Goal: Task Accomplishment & Management: Use online tool/utility

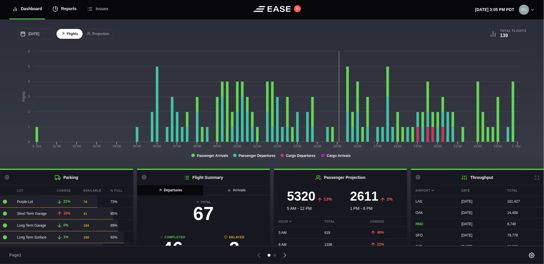
click at [63, 10] on div "Reports" at bounding box center [64, 8] width 24 height 19
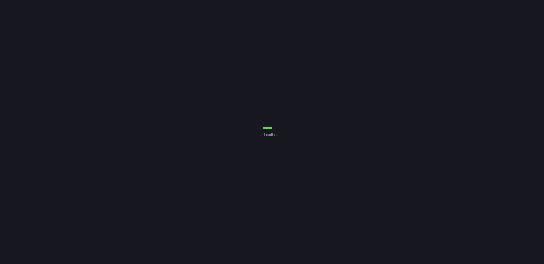
select select "7"
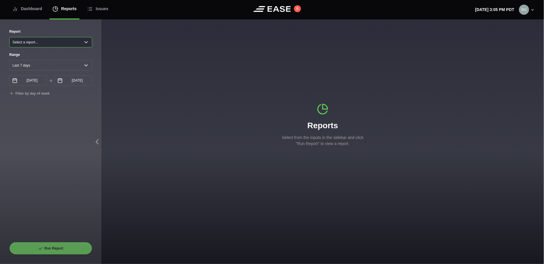
click at [84, 42] on select "Select a report... Arrivals Common Use Daily Throughput Departures Passenger Pr…" at bounding box center [50, 42] width 83 height 10
select select "Passenger Projection"
click at [9, 37] on select "Select a report... Arrivals Common Use Daily Throughput Departures Passenger Pr…" at bounding box center [50, 42] width 83 height 10
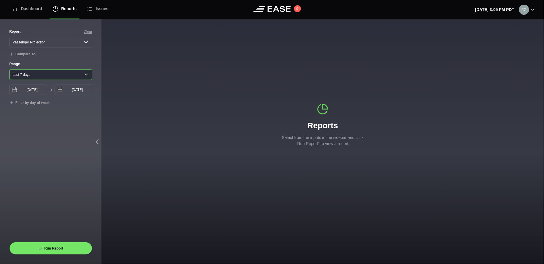
click at [87, 74] on select "Yesterday Last 7 days Last 14 days Last 30 days Last 6 weeks Custom" at bounding box center [50, 75] width 83 height 10
select select "30"
click at [9, 71] on select "Yesterday Last 7 days Last 14 days Last 30 days Last 6 weeks Custom" at bounding box center [50, 75] width 83 height 10
type input "09/06/2025"
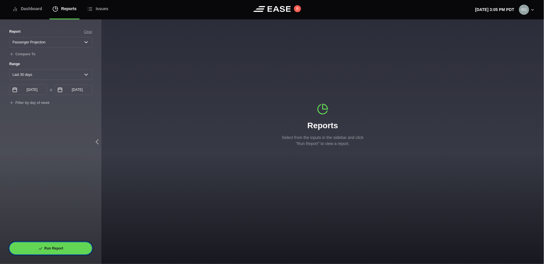
click at [55, 196] on button "Run Report" at bounding box center [50, 248] width 83 height 13
select select "Passenger Projection"
select select "30"
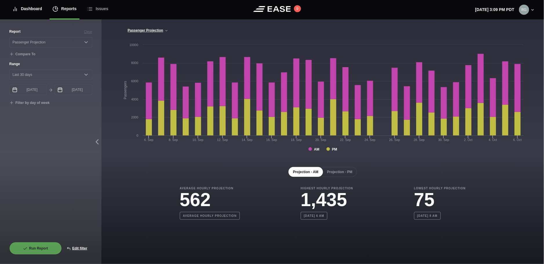
click at [38, 10] on div "Dashboard" at bounding box center [27, 8] width 30 height 19
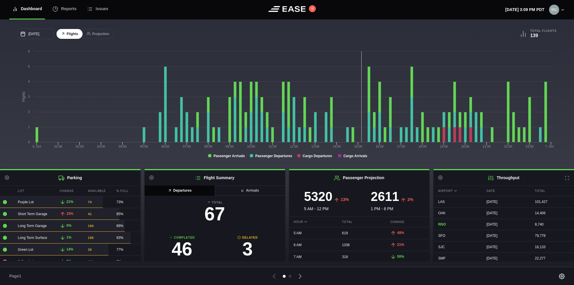
click at [469, 8] on icon at bounding box center [563, 10] width 4 height 4
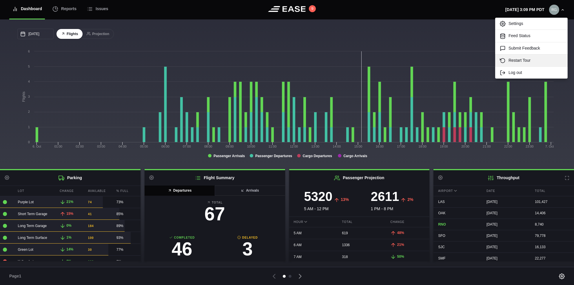
click at [469, 59] on link "Restart Tour" at bounding box center [531, 60] width 72 height 12
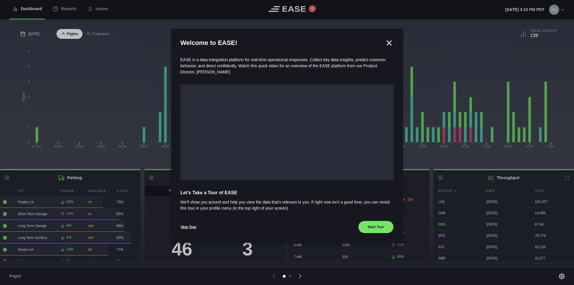
click at [392, 42] on icon at bounding box center [389, 43] width 9 height 9
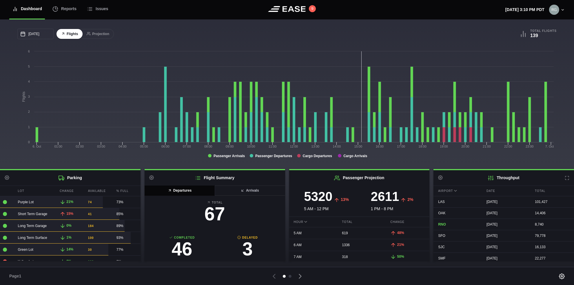
click at [469, 9] on icon at bounding box center [563, 10] width 4 height 4
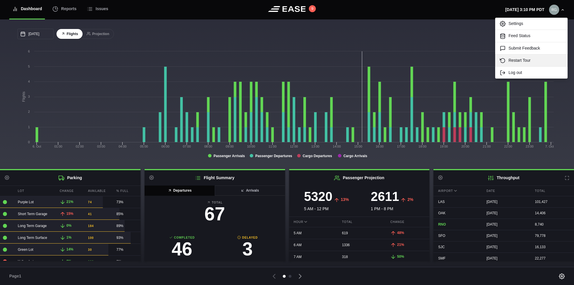
click at [469, 60] on link "Restart Tour" at bounding box center [531, 60] width 72 height 12
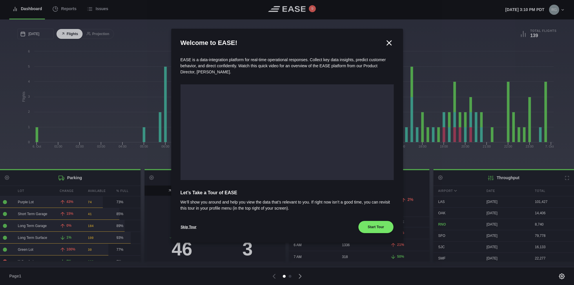
click at [387, 42] on icon at bounding box center [389, 43] width 9 height 9
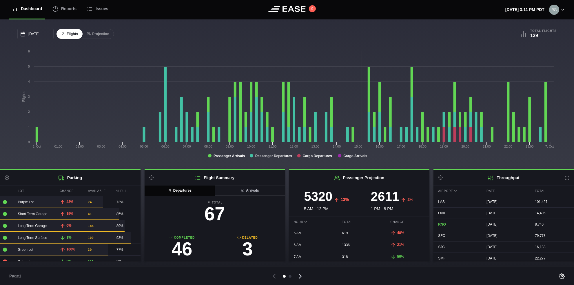
click at [298, 196] on icon at bounding box center [300, 276] width 8 height 8
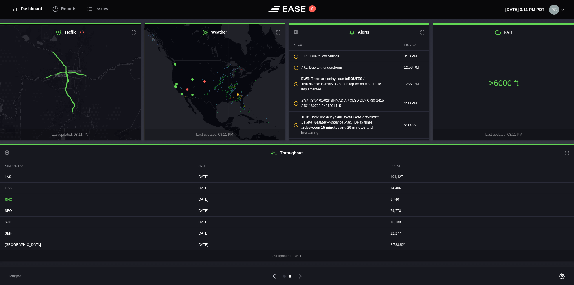
click at [274, 196] on icon at bounding box center [274, 276] width 2 height 4
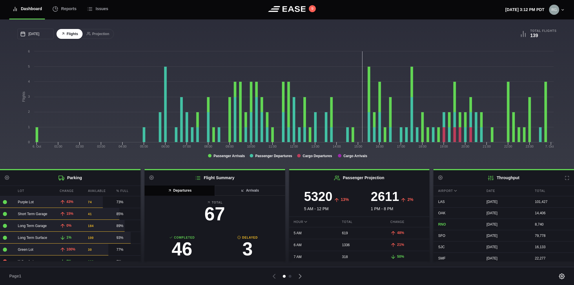
click at [469, 9] on icon at bounding box center [563, 10] width 4 height 4
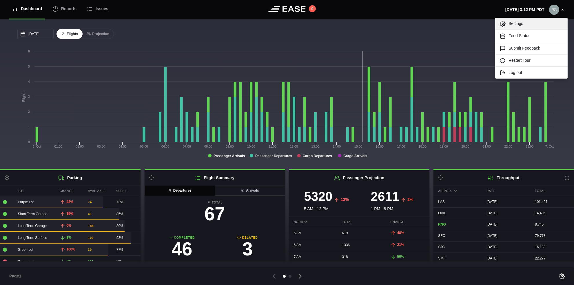
click at [469, 22] on link "Settings" at bounding box center [531, 24] width 72 height 12
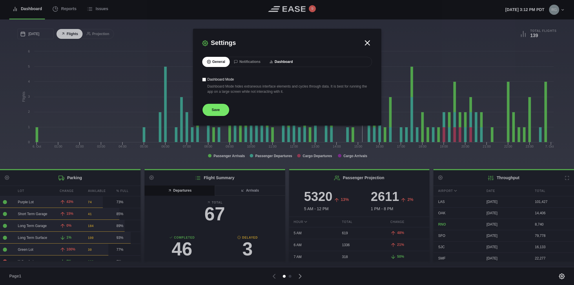
click at [283, 64] on button "Dashboard" at bounding box center [281, 62] width 33 height 10
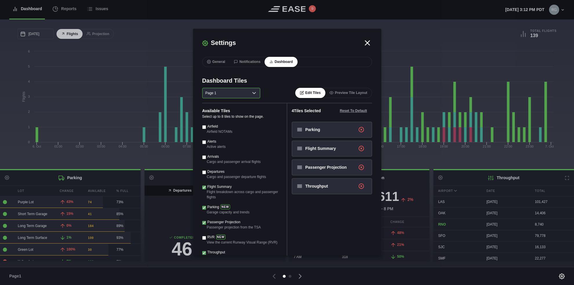
click at [255, 97] on select "Page 1 Page 2" at bounding box center [231, 93] width 58 height 10
click at [202, 88] on select "Page 1 Page 2" at bounding box center [231, 93] width 58 height 10
click at [203, 127] on input "Airfield" at bounding box center [204, 127] width 4 height 4
checkbox input "true"
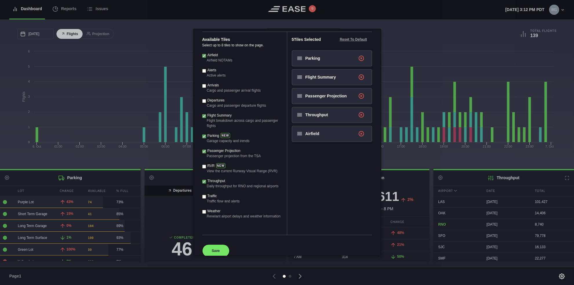
scroll to position [83, 0]
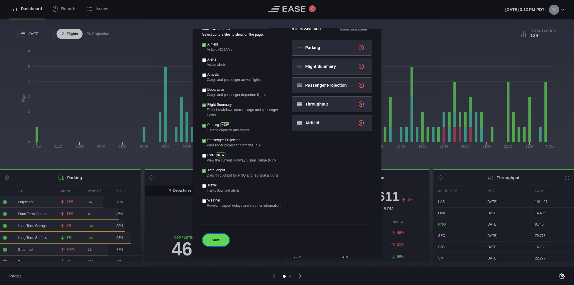
click at [216, 196] on button "Save" at bounding box center [215, 240] width 27 height 13
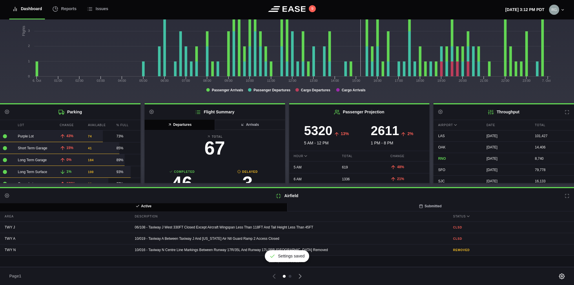
scroll to position [3, 0]
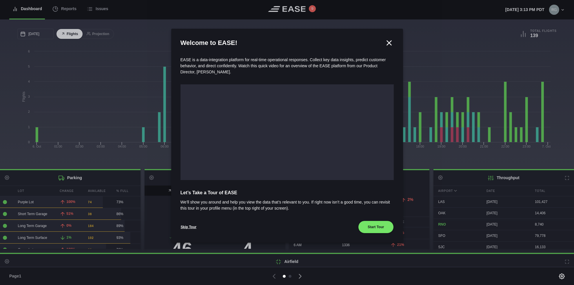
click at [387, 42] on icon at bounding box center [389, 43] width 9 height 9
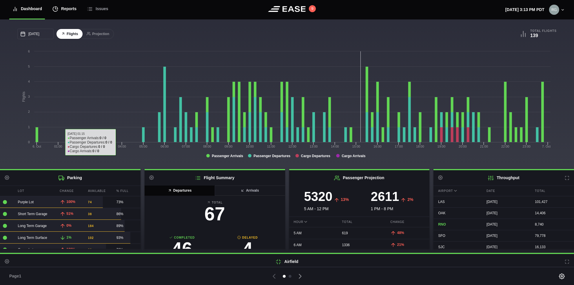
click at [66, 12] on div "Reports" at bounding box center [64, 8] width 24 height 19
select select "7"
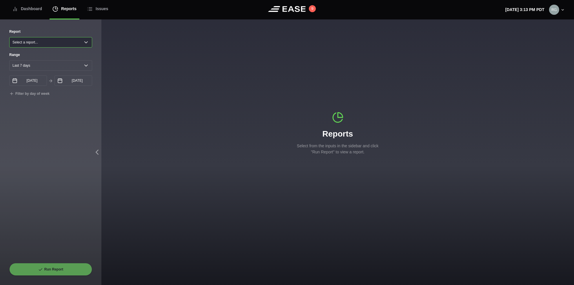
click at [82, 40] on select "Select a report... Arrivals Common Use Daily Throughput Departures Passenger Pr…" at bounding box center [50, 42] width 83 height 10
select select "Common Use"
click at [9, 37] on select "Select a report... Arrivals Common Use Daily Throughput Departures Passenger Pr…" at bounding box center [50, 42] width 83 height 10
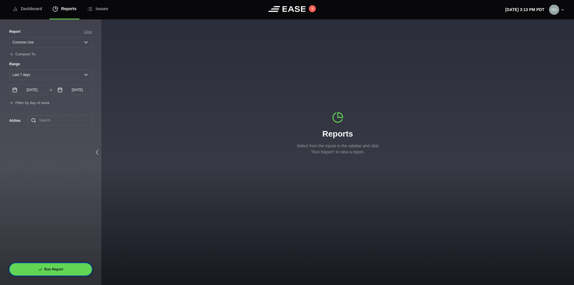
click at [53, 269] on button "Run Report" at bounding box center [50, 269] width 83 height 13
select select "Common Use"
select select "7"
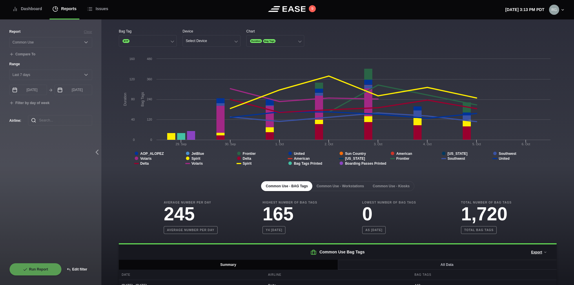
click at [79, 267] on button "Edit filter" at bounding box center [77, 269] width 30 height 13
select select "Common Use"
select select "0"
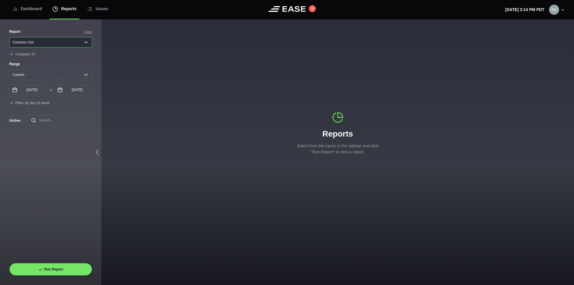
click at [85, 41] on select "Select a report... Arrivals Common Use Daily Throughput Departures Passenger Pr…" at bounding box center [50, 42] width 83 height 10
select select "Arrivals"
click at [9, 37] on select "Select a report... Arrivals Common Use Daily Throughput Departures Passenger Pr…" at bounding box center [50, 42] width 83 height 10
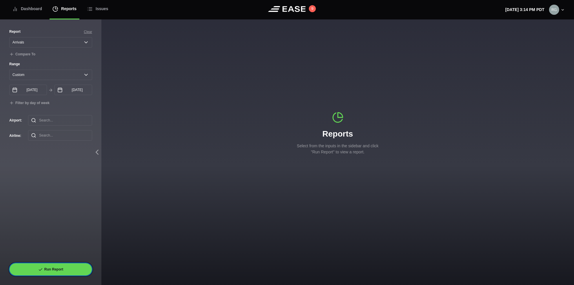
click at [48, 266] on button "Run Report" at bounding box center [50, 269] width 83 height 13
select select "Arrivals"
select select "7"
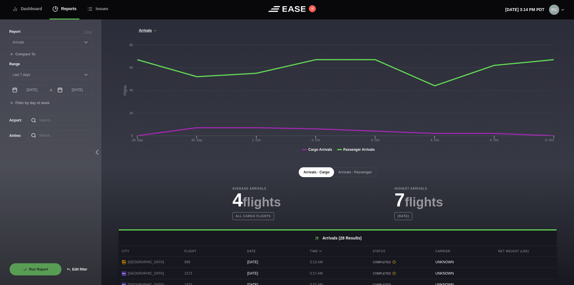
click at [79, 268] on button "Edit filter" at bounding box center [77, 269] width 30 height 13
select select "Arrivals"
select select "0"
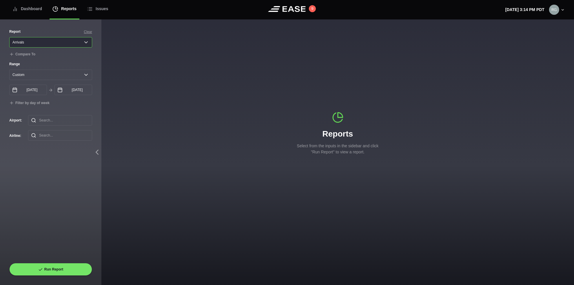
click at [86, 43] on select "Select a report... Arrivals Common Use Daily Throughput Departures Passenger Pr…" at bounding box center [50, 42] width 83 height 10
select select "Passenger Projection"
click at [9, 37] on select "Select a report... Arrivals Common Use Daily Throughput Departures Passenger Pr…" at bounding box center [50, 42] width 83 height 10
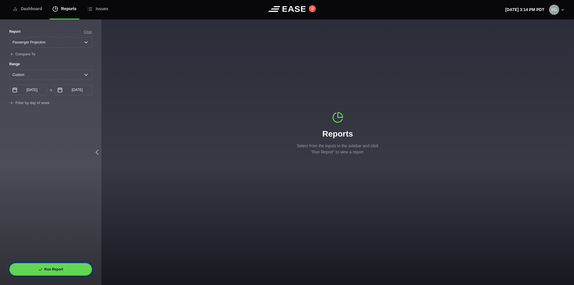
click at [51, 267] on button "Run Report" at bounding box center [50, 269] width 83 height 13
select select "Passenger Projection"
select select "7"
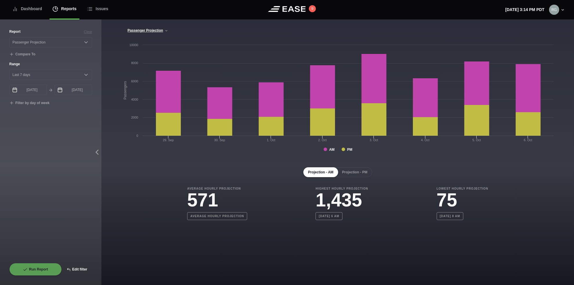
click at [83, 267] on button "Edit filter" at bounding box center [77, 269] width 30 height 13
select select "Passenger Projection"
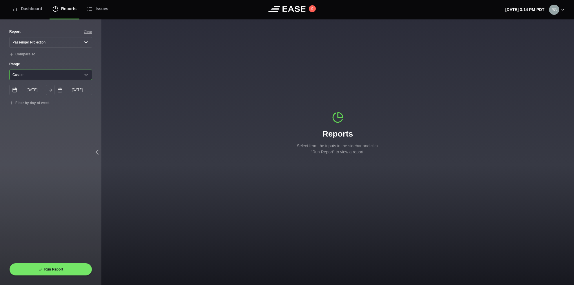
drag, startPoint x: 90, startPoint y: 73, endPoint x: 88, endPoint y: 75, distance: 3.0
click at [89, 74] on select "Yesterday Last 7 days Last 14 days Last 30 days Last 6 weeks Custom" at bounding box center [50, 75] width 83 height 10
select select "30"
click at [9, 71] on select "Yesterday Last 7 days Last 14 days Last 30 days Last 6 weeks Custom" at bounding box center [50, 75] width 83 height 10
type input "09/06/2025"
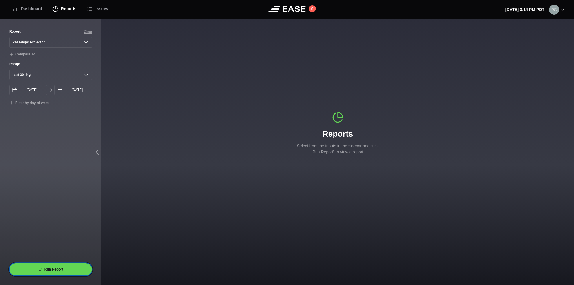
click at [54, 267] on button "Run Report" at bounding box center [50, 269] width 83 height 13
select select "Passenger Projection"
select select "30"
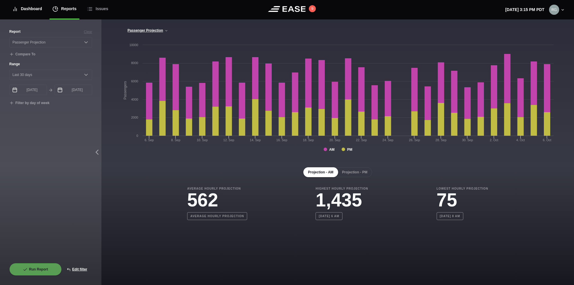
click at [28, 12] on div "Dashboard" at bounding box center [27, 8] width 30 height 19
